Goal: Task Accomplishment & Management: Use online tool/utility

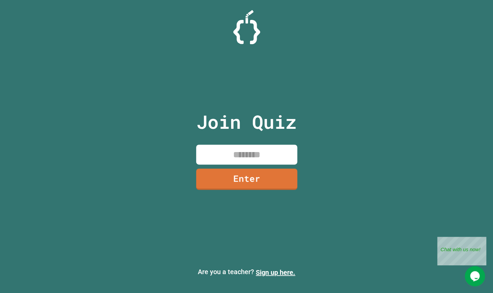
click at [255, 159] on input at bounding box center [246, 155] width 101 height 20
type input "*******"
click at [255, 178] on link "Enter" at bounding box center [246, 178] width 101 height 22
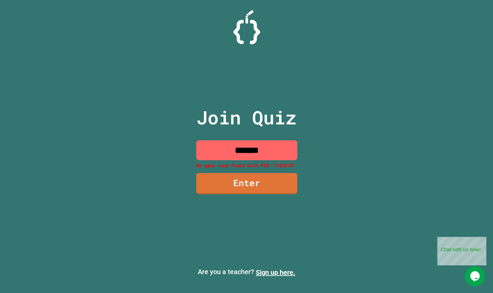
click at [277, 152] on input "*******" at bounding box center [246, 150] width 101 height 20
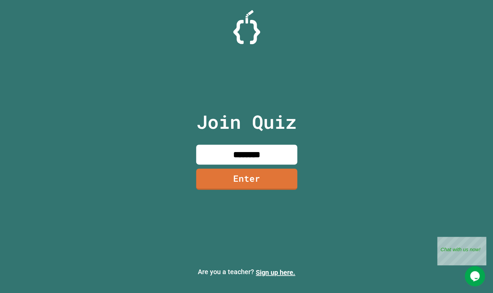
type input "********"
click at [268, 184] on link "Enter" at bounding box center [246, 178] width 98 height 22
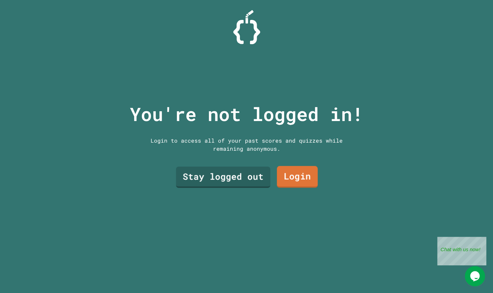
click at [302, 179] on link "Login" at bounding box center [297, 177] width 41 height 22
click at [309, 179] on link "Login" at bounding box center [297, 177] width 41 height 22
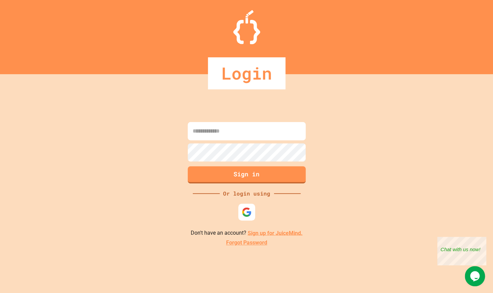
click at [248, 213] on img at bounding box center [247, 212] width 10 height 10
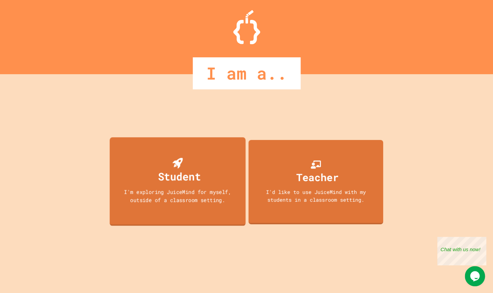
click at [194, 178] on div "Student" at bounding box center [179, 176] width 43 height 16
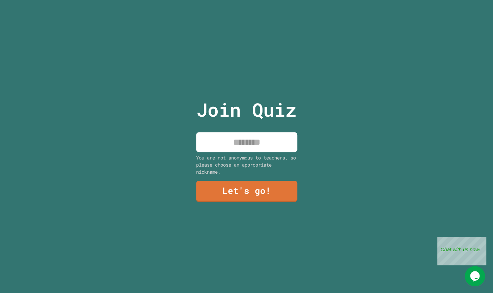
click at [242, 142] on input at bounding box center [246, 142] width 101 height 20
type input "****"
click at [241, 189] on link "Let's go!" at bounding box center [246, 190] width 96 height 22
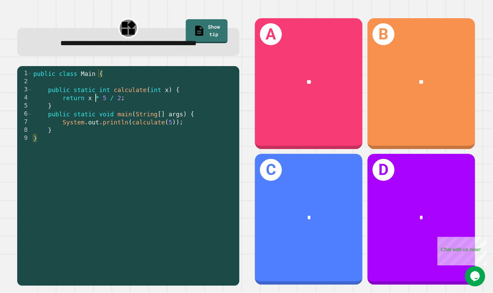
drag, startPoint x: 95, startPoint y: 100, endPoint x: 153, endPoint y: 100, distance: 57.6
click at [153, 100] on div "public class Main { public static int calculate ( int x ) { return x * 5 / 2 ; …" at bounding box center [133, 178] width 203 height 218
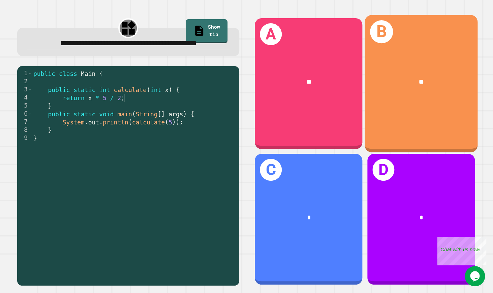
click at [430, 108] on div "B **" at bounding box center [421, 83] width 113 height 137
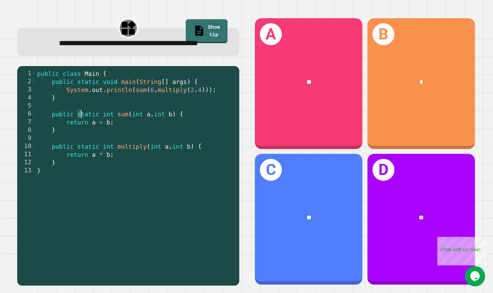
drag, startPoint x: 79, startPoint y: 131, endPoint x: 142, endPoint y: 135, distance: 63.2
click at [137, 133] on div "public class Main { public static void main ( String [ ] args ) { System . out …" at bounding box center [136, 174] width 200 height 210
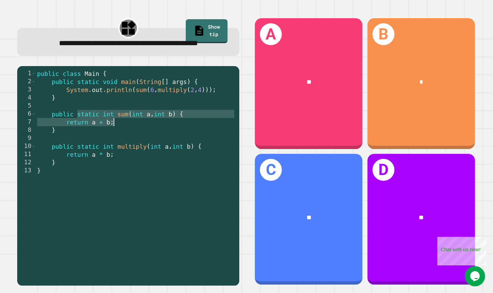
click at [142, 135] on div "public class Main { public static void main ( String [ ] args ) { System . out …" at bounding box center [136, 174] width 200 height 210
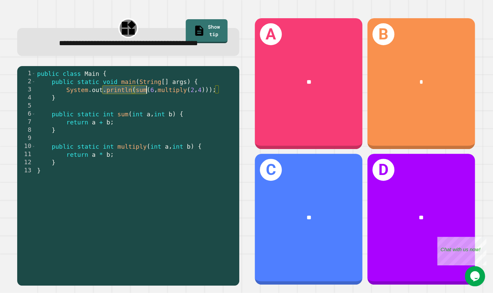
drag, startPoint x: 102, startPoint y: 104, endPoint x: 157, endPoint y: 104, distance: 54.9
click at [157, 104] on div "public class Main { public static void main ( String [ ] args ) { System . out …" at bounding box center [136, 174] width 200 height 210
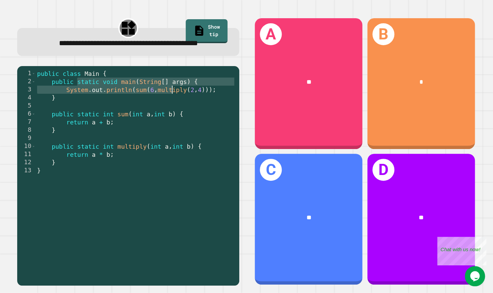
drag, startPoint x: 76, startPoint y: 99, endPoint x: 173, endPoint y: 104, distance: 97.2
click at [173, 104] on div "public class Main { public static void main ( String [ ] args ) { System . out …" at bounding box center [136, 174] width 200 height 210
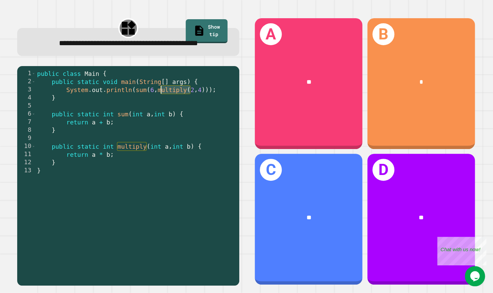
click at [173, 104] on div "public class Main { public static void main ( String [ ] args ) { System . out …" at bounding box center [136, 174] width 200 height 210
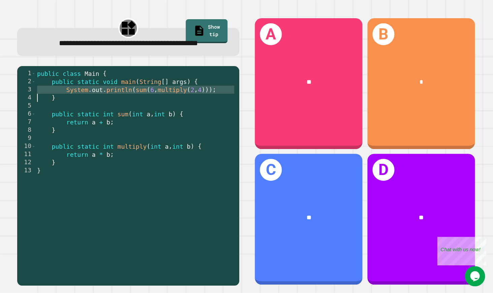
click at [164, 107] on div "public class Main { public static void main ( String [ ] args ) { System . out …" at bounding box center [136, 174] width 200 height 210
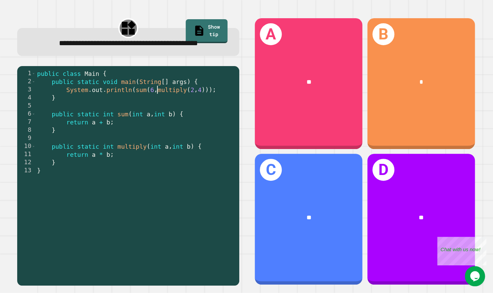
click at [156, 106] on div "public class Main { public static void main ( String [ ] args ) { System . out …" at bounding box center [136, 174] width 200 height 210
click at [151, 107] on div "public class Main { public static void main ( String [ ] args ) { System . out …" at bounding box center [136, 174] width 200 height 210
click at [154, 107] on div "public class Main { public static void main ( String [ ] args ) { System . out …" at bounding box center [136, 174] width 200 height 210
click at [151, 110] on div "public class Main { public static void main ( String [ ] args ) { System . out …" at bounding box center [136, 174] width 200 height 210
click at [145, 115] on div "public class Main { public static void main ( String [ ] args ) { System . out …" at bounding box center [136, 174] width 200 height 210
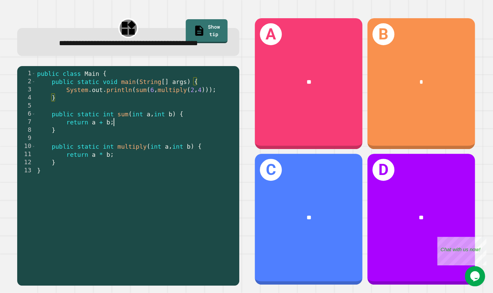
click at [144, 137] on div "public class Main { public static void main ( String [ ] args ) { System . out …" at bounding box center [136, 174] width 200 height 210
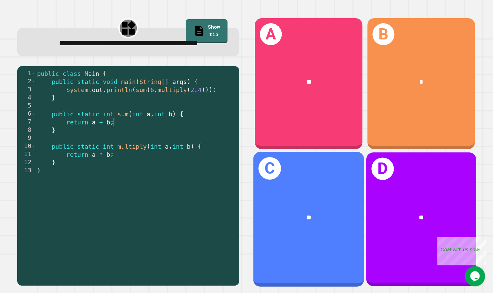
click at [298, 216] on div "**" at bounding box center [309, 217] width 86 height 9
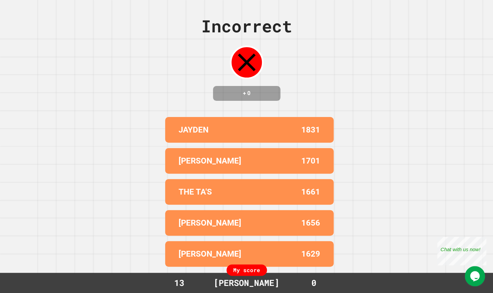
click at [320, 46] on div "Incorrect + 0 JAYDEN 1831 [PERSON_NAME] 1701 THE TA'S 1661 [PERSON_NAME] 1656 […" at bounding box center [246, 146] width 493 height 293
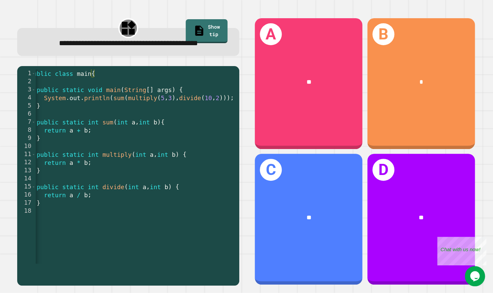
scroll to position [0, 8]
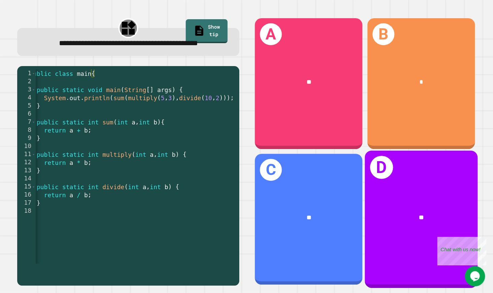
click at [399, 196] on div "D **" at bounding box center [421, 219] width 113 height 137
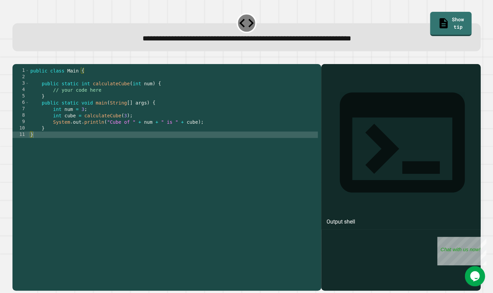
click at [104, 157] on div "public class Main { public static int calculateCube ( int num ) { // your code …" at bounding box center [174, 176] width 291 height 218
click at [341, 176] on div at bounding box center [400, 187] width 153 height 207
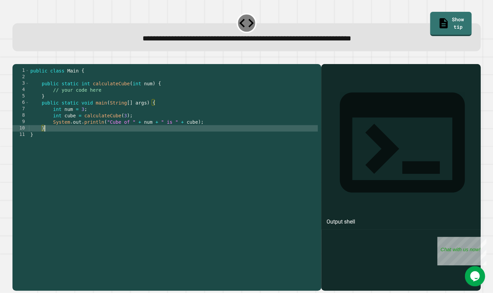
click at [106, 142] on div "public class Main { public static int calculateCube ( int num ) { // your code …" at bounding box center [173, 176] width 289 height 218
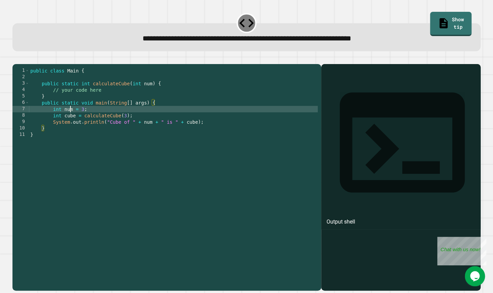
click at [71, 120] on div "public class Main { public static int calculateCube ( int num ) { // your code …" at bounding box center [173, 176] width 289 height 218
click at [106, 114] on div "public class Main { public static int calculateCube ( int num ) { // your code …" at bounding box center [173, 176] width 289 height 218
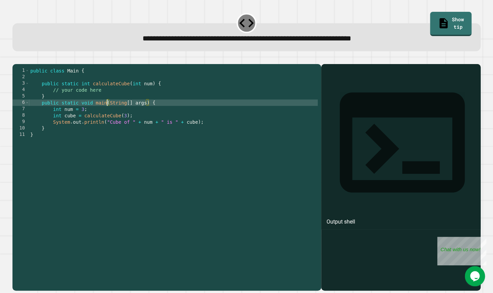
click at [150, 114] on div "public class Main { public static int calculateCube ( int num ) { // your code …" at bounding box center [173, 176] width 289 height 218
click at [182, 114] on div "public class Main { public static int calculateCube ( int num ) { // your code …" at bounding box center [173, 176] width 289 height 218
click at [126, 122] on div "public class Main { public static int calculateCube ( int num ) { // your code …" at bounding box center [173, 176] width 289 height 218
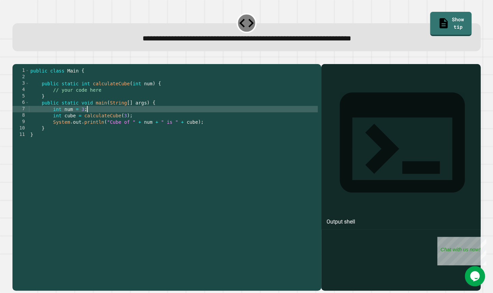
click at [139, 126] on div "public class Main { public static int calculateCube ( int num ) { // your code …" at bounding box center [173, 176] width 289 height 218
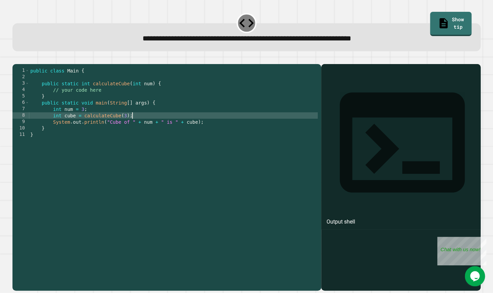
click at [115, 127] on div "public class Main { public static int calculateCube ( int num ) { // your code …" at bounding box center [173, 176] width 289 height 218
click at [101, 128] on div "public class Main { public static int calculateCube ( int num ) { // your code …" at bounding box center [173, 176] width 289 height 218
click at [89, 128] on div "public class Main { public static int calculateCube ( int num ) { // your code …" at bounding box center [173, 176] width 289 height 218
click at [80, 134] on div "public class Main { public static int calculateCube ( int num ) { // your code …" at bounding box center [173, 176] width 289 height 218
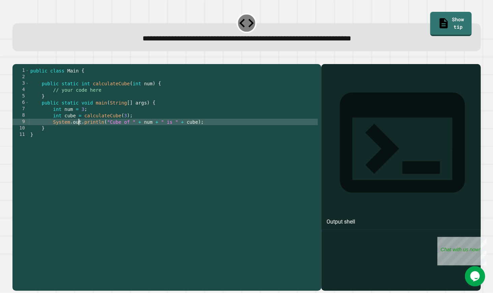
click at [125, 128] on div "public class Main { public static int calculateCube ( int num ) { // your code …" at bounding box center [173, 176] width 289 height 218
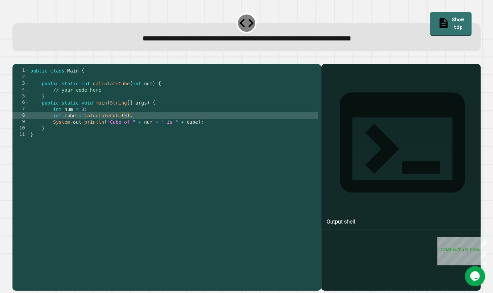
click at [185, 129] on div "public class Main { public static int calculateCube ( int num ) { // your code …" at bounding box center [173, 176] width 289 height 218
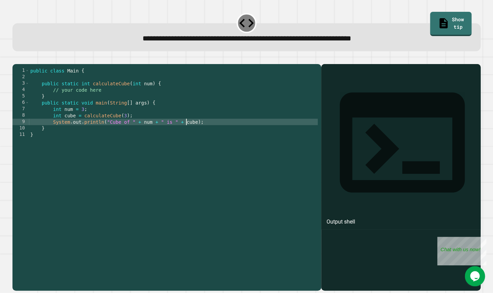
click at [192, 132] on div "public class Main { public static int calculateCube ( int num ) { // your code …" at bounding box center [173, 176] width 289 height 218
click at [209, 132] on div "public class Main { public static int calculateCube ( int num ) { // your code …" at bounding box center [173, 176] width 289 height 218
click at [115, 100] on div "public class Main { public static int calculateCube ( int num ) { // your code …" at bounding box center [173, 176] width 289 height 218
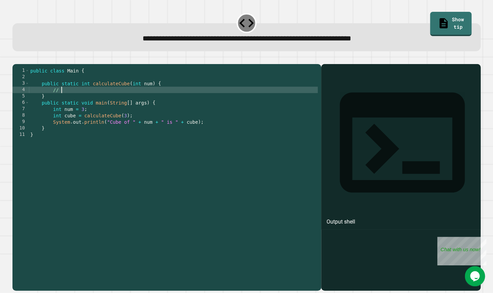
type textarea "**"
type textarea "*"
click at [144, 143] on div "public class Main { public static int calculateCube ( int num ) { cube = num ^ …" at bounding box center [173, 176] width 289 height 218
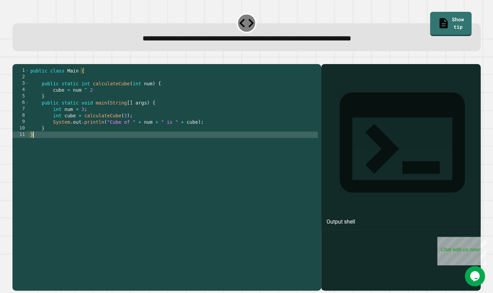
click at [157, 100] on div "public class Main { public static int calculateCube ( int num ) { cube = num ^ …" at bounding box center [173, 176] width 289 height 218
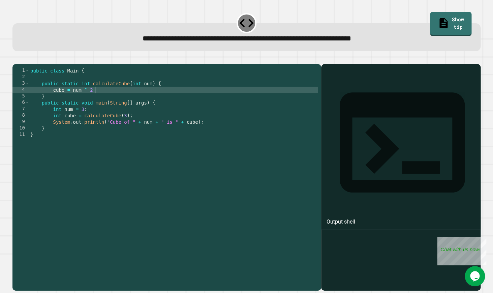
click at [31, 64] on div at bounding box center [246, 60] width 468 height 8
click at [16, 59] on icon "button" at bounding box center [16, 59] width 0 height 0
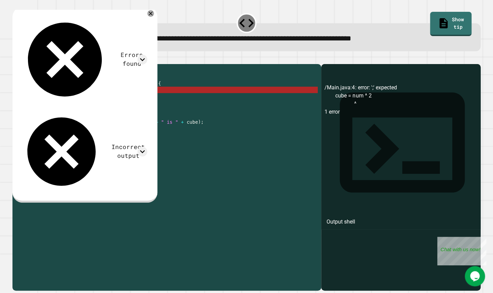
click at [144, 100] on div "public class Main { public static int calculateCube ( int num ) { cube = num ^ …" at bounding box center [173, 176] width 289 height 218
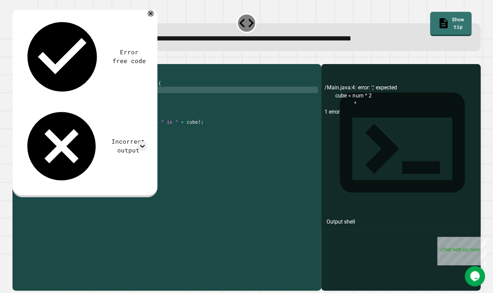
click at [16, 59] on icon "button" at bounding box center [16, 59] width 0 height 0
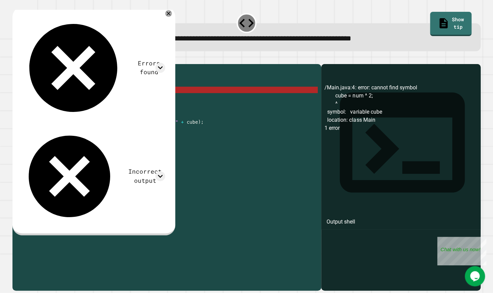
click at [53, 102] on div "public class Main { public static int calculateCube ( int num ) { cube = num ^ …" at bounding box center [173, 176] width 289 height 218
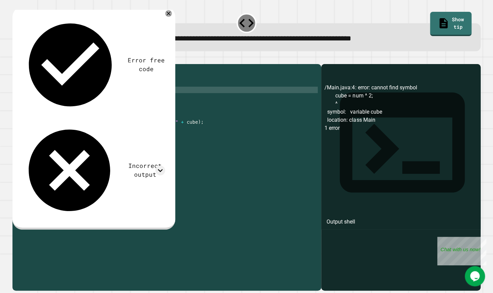
scroll to position [0, 2]
type textarea "**********"
click at [16, 59] on button "button" at bounding box center [16, 59] width 0 height 0
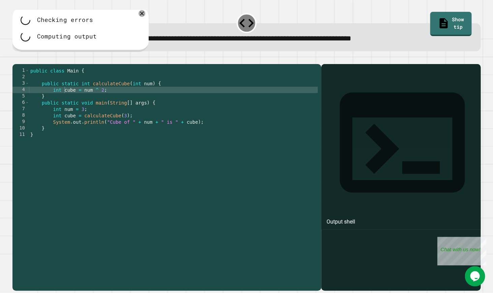
click at [128, 107] on div "public class Main { public static int calculateCube ( int num ) { int cube = nu…" at bounding box center [173, 176] width 289 height 218
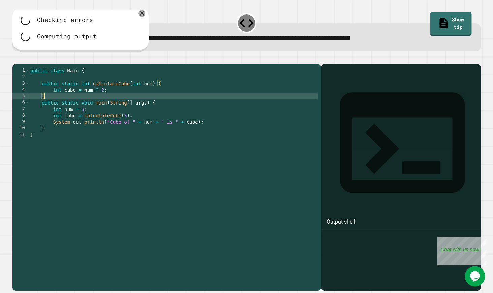
click at [130, 99] on div "public class Main { public static int calculateCube ( int num ) { int cube = nu…" at bounding box center [173, 176] width 289 height 218
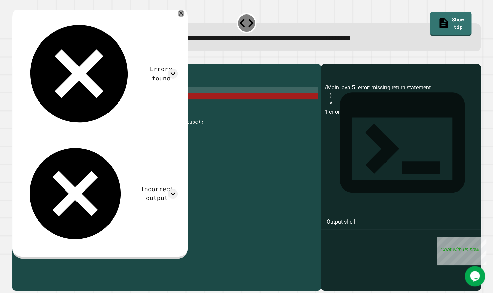
click at [109, 109] on div "public class Main { public static int calculateCube ( int num ) { int cube = nu…" at bounding box center [173, 176] width 289 height 218
click at [117, 102] on div "public class Main { public static int calculateCube ( int num ) { int cube = nu…" at bounding box center [173, 176] width 289 height 218
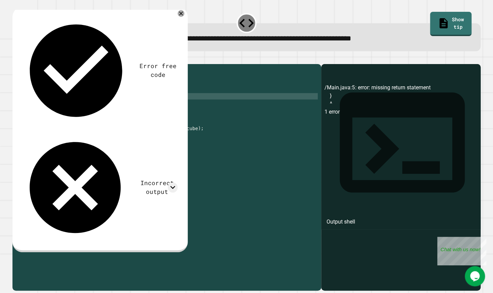
scroll to position [0, 3]
click at [16, 59] on icon "button" at bounding box center [16, 59] width 0 height 0
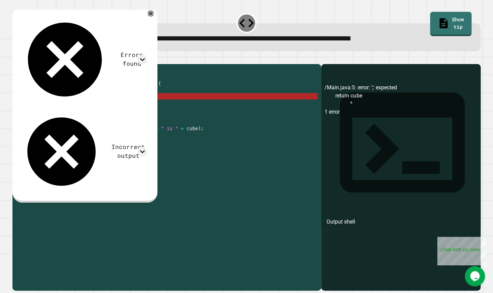
click at [94, 113] on div "public class Main { public static int calculateCube ( int num ) { int cube = nu…" at bounding box center [173, 176] width 289 height 218
click at [97, 109] on div "public class Main { public static int calculateCube ( int num ) { int cube = nu…" at bounding box center [173, 176] width 289 height 218
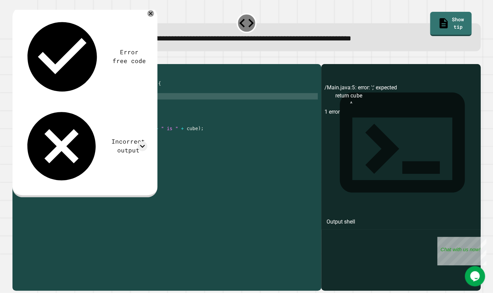
type textarea "**********"
click at [16, 59] on button "button" at bounding box center [16, 59] width 0 height 0
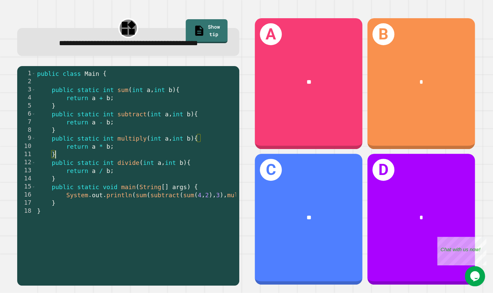
click at [138, 167] on div "public class Main { public static int sum ( int a , int b ) { return a + b ; } …" at bounding box center [190, 174] width 308 height 210
drag, startPoint x: 99, startPoint y: 214, endPoint x: 176, endPoint y: 215, distance: 77.5
click at [177, 215] on div "public class Main { public static int sum ( int a , int b ) { return a + b ; } …" at bounding box center [190, 174] width 308 height 210
drag, startPoint x: 159, startPoint y: 211, endPoint x: 226, endPoint y: 211, distance: 67.0
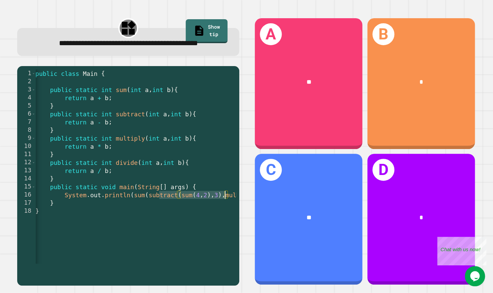
click at [226, 211] on div "public class Main { public static int sum ( int a , int b ) { return a + b ; } …" at bounding box center [188, 174] width 308 height 210
click at [175, 212] on div "public class Main { public static int sum ( int a , int b ) { return a + b ; } …" at bounding box center [188, 174] width 308 height 210
click at [213, 208] on div "public class Main { public static int sum ( int a , int b ) { return a + b ; } …" at bounding box center [188, 174] width 308 height 210
click at [208, 211] on div "public class Main { public static int sum ( int a , int b ) { return a + b ; } …" at bounding box center [188, 174] width 308 height 210
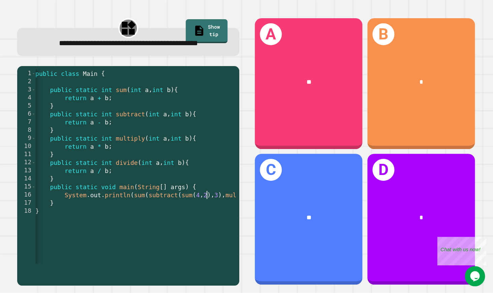
click at [163, 212] on div "public class Main { public static int sum ( int a , int b ) { return a + b ; } …" at bounding box center [188, 174] width 308 height 210
click at [179, 212] on div "public class Main { public static int sum ( int a , int b ) { return a + b ; } …" at bounding box center [188, 174] width 308 height 210
click at [141, 211] on div "public class Main { public static int sum ( int a , int b ) { return a + b ; } …" at bounding box center [188, 174] width 308 height 210
click at [162, 211] on div "public class Main { public static int sum ( int a , int b ) { return a + b ; } …" at bounding box center [188, 174] width 308 height 210
click at [231, 208] on div "public class Main { public static int sum ( int a , int b ) { return a + b ; } …" at bounding box center [188, 174] width 308 height 210
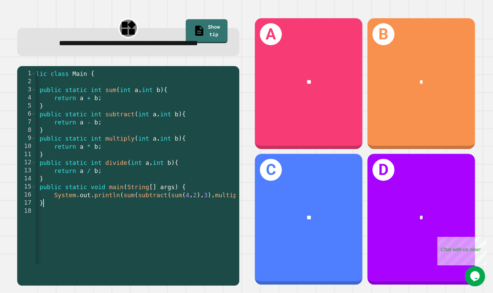
click at [176, 217] on div "public class Main { public static int sum ( int a , int b ) { return a + b ; } …" at bounding box center [178, 174] width 308 height 210
click at [157, 217] on div "public class Main { public static int sum ( int a , int b ) { return a + b ; } …" at bounding box center [178, 174] width 308 height 210
click at [177, 207] on div "public class Main { public static int sum ( int a , int b ) { return a + b ; } …" at bounding box center [178, 174] width 308 height 210
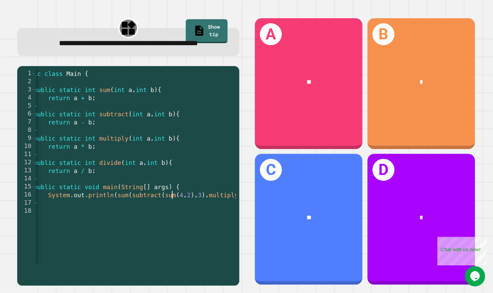
scroll to position [0, 56]
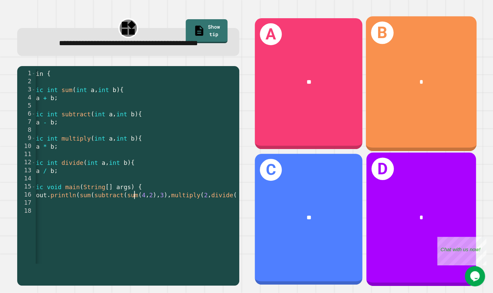
click at [400, 186] on div "D *" at bounding box center [421, 219] width 110 height 133
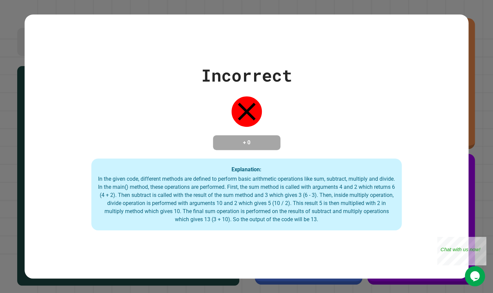
click at [153, 127] on div "Incorrect + 0 Explanation: In the given code, different methods are defined to …" at bounding box center [247, 147] width 444 height 168
click at [96, 214] on div "Explanation: In the given code, different methods are defined to perform basic …" at bounding box center [246, 194] width 311 height 72
click at [286, 93] on div "Incorrect + 0 Explanation: In the given code, different methods are defined to …" at bounding box center [247, 147] width 444 height 168
click at [217, 208] on div "In the given code, different methods are defined to perform basic arithmetic op…" at bounding box center [246, 199] width 297 height 49
click at [184, 119] on div "Incorrect + 0 Explanation: In the given code, different methods are defined to …" at bounding box center [247, 147] width 444 height 168
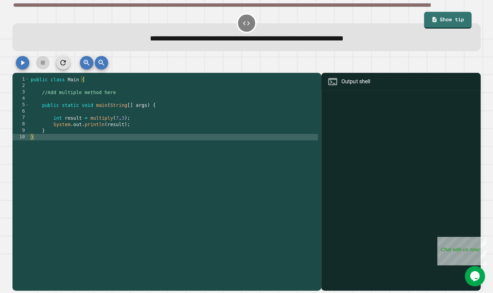
click at [138, 126] on div "public class Main { //Add multiple method here public static void main ( String…" at bounding box center [173, 185] width 289 height 218
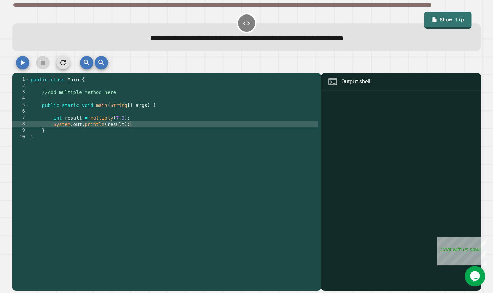
click at [168, 97] on div "public class Main { //Add multiple method here public static void main ( String…" at bounding box center [173, 185] width 289 height 218
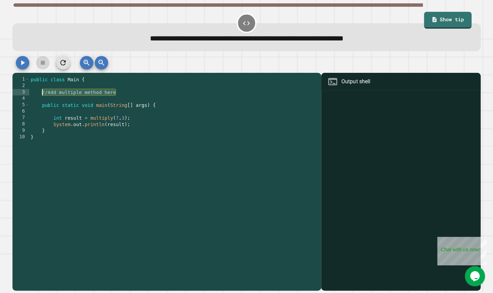
drag, startPoint x: 144, startPoint y: 96, endPoint x: 43, endPoint y: 95, distance: 100.4
click at [43, 95] on div "public class Main { //Add multiple method here public static void main ( String…" at bounding box center [173, 185] width 289 height 218
type textarea "*"
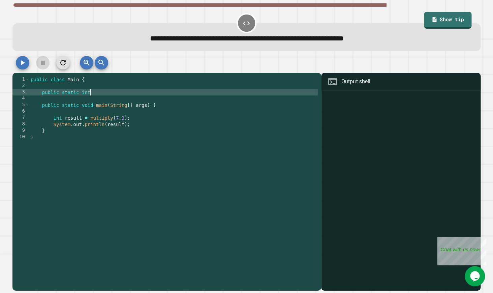
scroll to position [0, 3]
type textarea "**********"
click at [102, 67] on icon "button" at bounding box center [101, 63] width 8 height 8
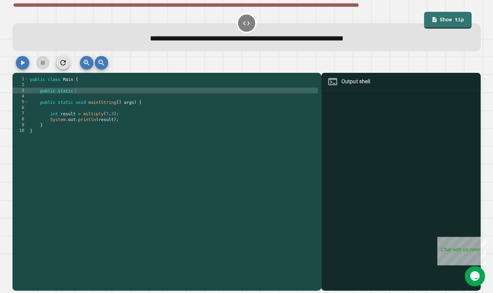
click at [88, 65] on icon "button" at bounding box center [87, 63] width 6 height 6
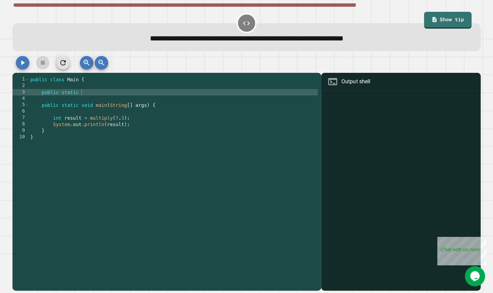
click at [97, 66] on button "button" at bounding box center [101, 62] width 13 height 13
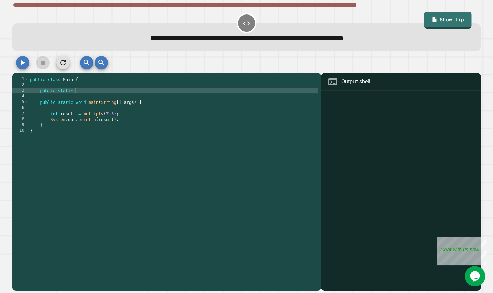
click at [97, 66] on button "button" at bounding box center [101, 62] width 13 height 13
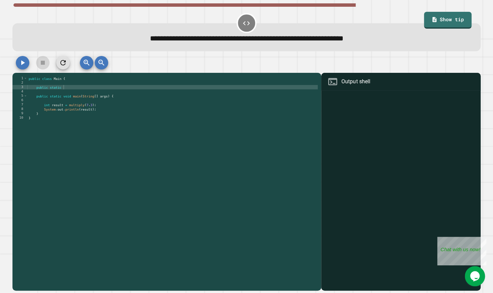
click at [97, 66] on button "button" at bounding box center [101, 62] width 13 height 13
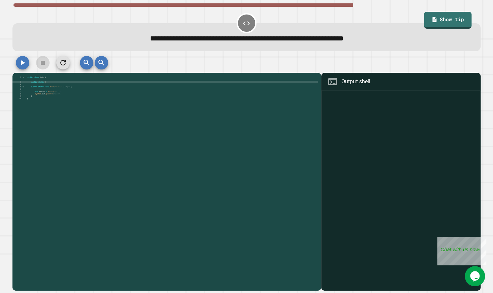
click at [97, 66] on button "button" at bounding box center [101, 62] width 13 height 13
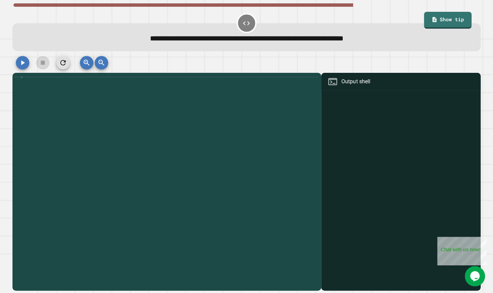
click at [97, 66] on button "button" at bounding box center [101, 62] width 13 height 13
click at [80, 67] on div at bounding box center [246, 64] width 468 height 17
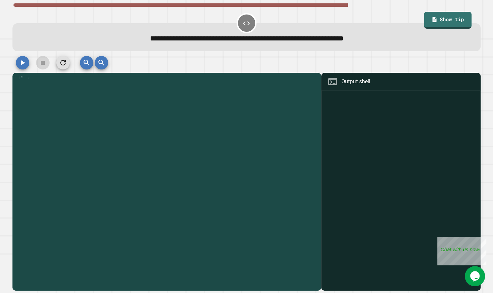
click at [80, 67] on button "button" at bounding box center [86, 62] width 13 height 13
click at [82, 67] on button "button" at bounding box center [86, 62] width 13 height 13
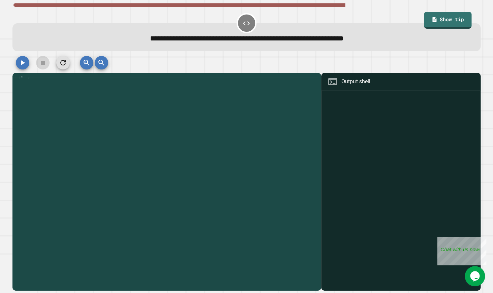
click at [82, 67] on button "button" at bounding box center [86, 62] width 13 height 13
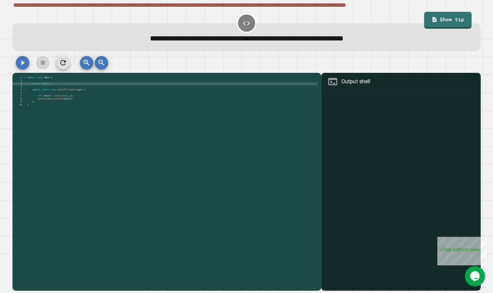
click at [82, 67] on button "button" at bounding box center [86, 62] width 13 height 13
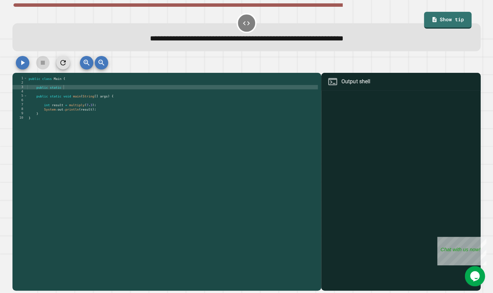
click at [82, 67] on button "button" at bounding box center [86, 62] width 13 height 13
click at [86, 92] on div "public class Main { public static public static void main ( String [ ] args ) {…" at bounding box center [173, 162] width 290 height 172
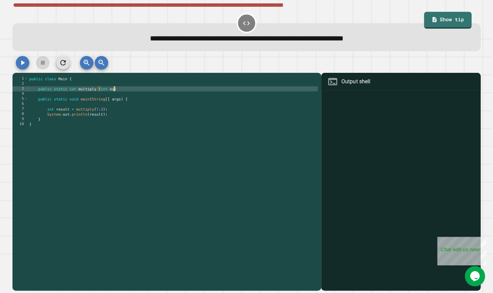
scroll to position [0, 7]
type textarea "**********"
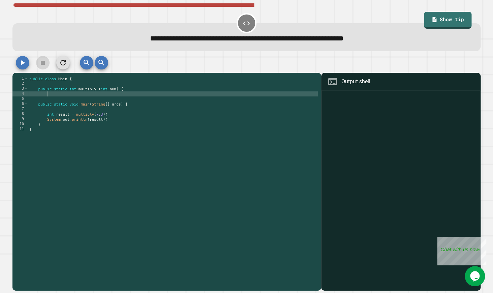
click at [247, 22] on icon at bounding box center [246, 23] width 8 height 8
drag, startPoint x: 112, startPoint y: 37, endPoint x: 290, endPoint y: 43, distance: 177.7
click at [283, 42] on span "**********" at bounding box center [246, 38] width 193 height 7
click at [290, 42] on span "**********" at bounding box center [246, 38] width 193 height 7
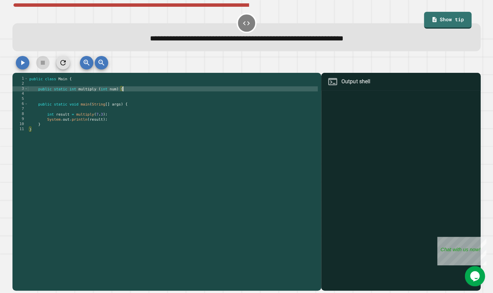
click at [148, 88] on div "public class Main { public static int multiply ( int num ) { public static void…" at bounding box center [173, 162] width 290 height 172
click at [147, 98] on div "public class Main { public static int multiply ( int num ) { public static void…" at bounding box center [173, 162] width 290 height 172
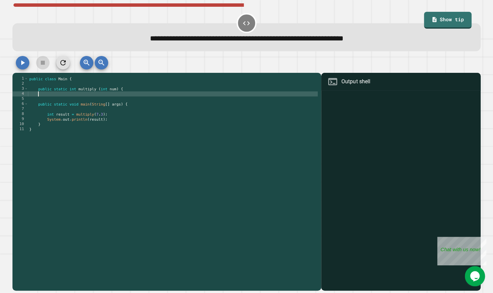
type textarea "*"
click at [166, 96] on div "public class Main { public static int multiply ( int num ) { } public static vo…" at bounding box center [173, 162] width 290 height 172
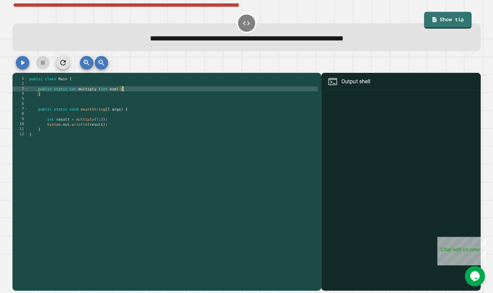
click at [171, 92] on div "public class Main { public static int multiply ( int num ) { } public static vo…" at bounding box center [173, 162] width 290 height 172
type textarea "**********"
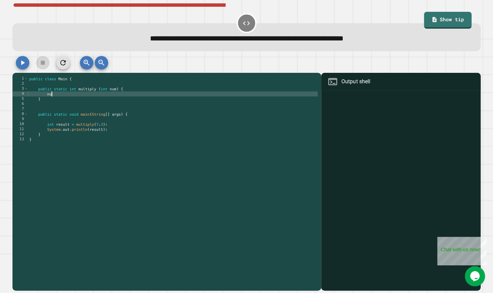
type textarea "*"
click at [117, 92] on div "public class Main { public static int multiply ( int num ) { return num } publi…" at bounding box center [173, 162] width 290 height 172
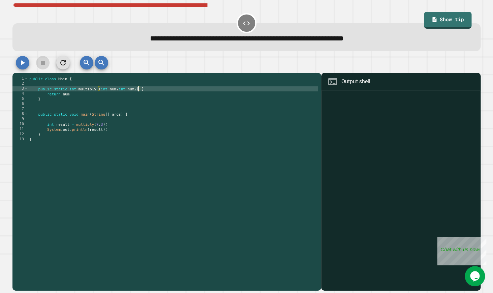
scroll to position [0, 10]
click at [117, 92] on div "public class Main { public static int multiply ( int num , int num2 ) { return …" at bounding box center [173, 162] width 290 height 172
click at [108, 101] on div "public class Main { public static int multiply ( int num , int num2 ) { return …" at bounding box center [173, 162] width 290 height 172
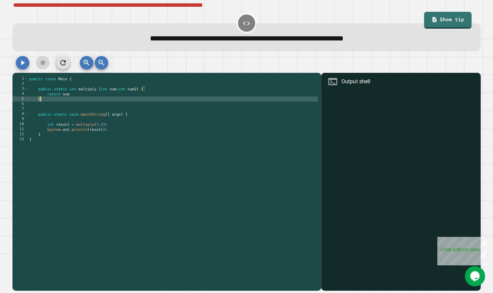
click at [125, 93] on div "public class Main { public static int multiply ( int num , int num2 ) { return …" at bounding box center [173, 162] width 290 height 172
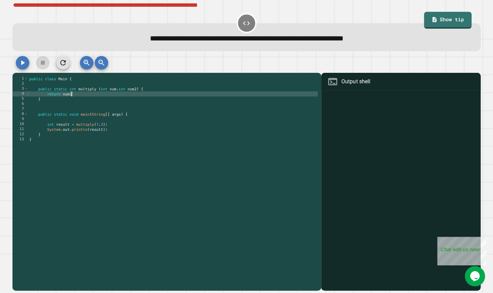
scroll to position [0, 3]
click at [117, 91] on div "public class Main { public static int multiply ( int num , int num2 ) { return …" at bounding box center [173, 162] width 290 height 172
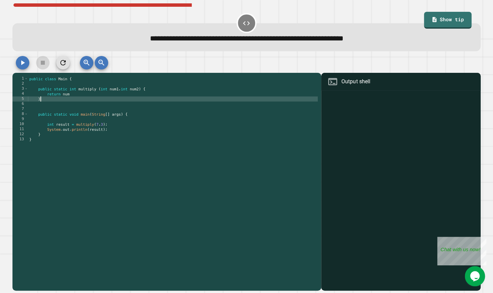
click at [104, 102] on div "public class Main { public static int multiply ( int num1 , int num2 ) { return…" at bounding box center [173, 162] width 290 height 172
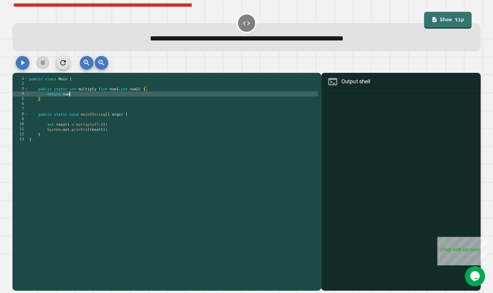
click at [114, 97] on div "public class Main { public static int multiply ( int num1 , int num2 ) { return…" at bounding box center [173, 162] width 290 height 172
click at [93, 171] on div "public class Main { public static int multiply ( int num1 , int num2 ) { return…" at bounding box center [173, 162] width 290 height 172
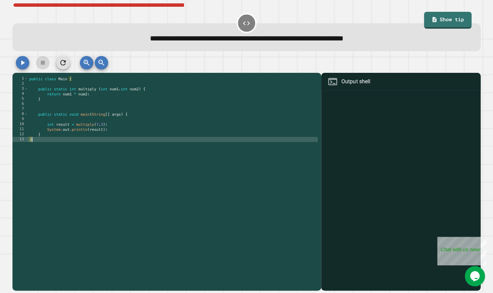
type textarea "*"
click at [18, 64] on button "button" at bounding box center [22, 62] width 13 height 13
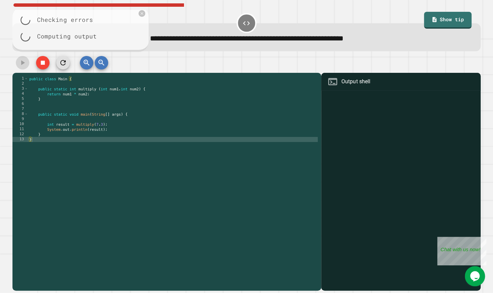
click at [90, 131] on div "public class Main { public static int multiply ( int num1 , int num2 ) { return…" at bounding box center [173, 162] width 290 height 172
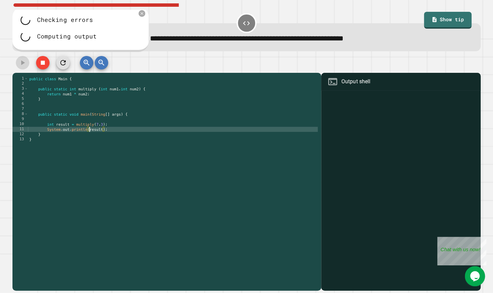
click at [145, 107] on div "public class Main { public static int multiply ( int num1 , int num2 ) { return…" at bounding box center [173, 162] width 290 height 172
